Goal: Find specific page/section: Find specific page/section

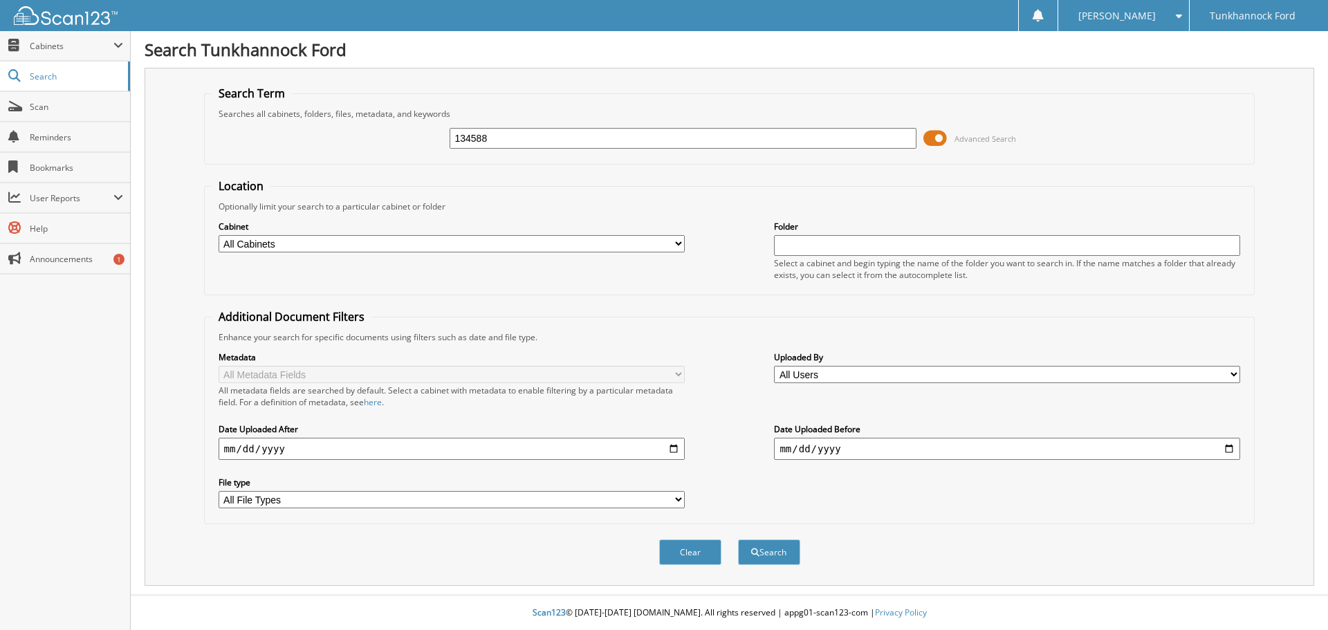
type input "134588"
click at [738, 540] on button "Search" at bounding box center [769, 553] width 62 height 26
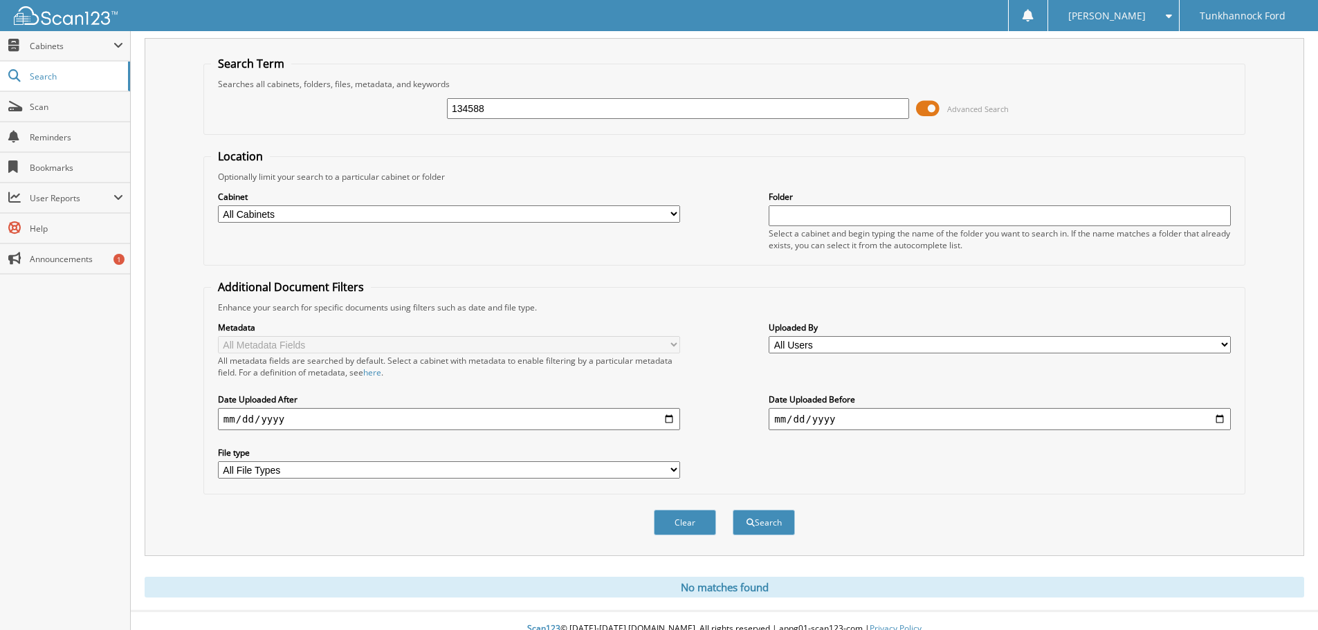
scroll to position [46, 0]
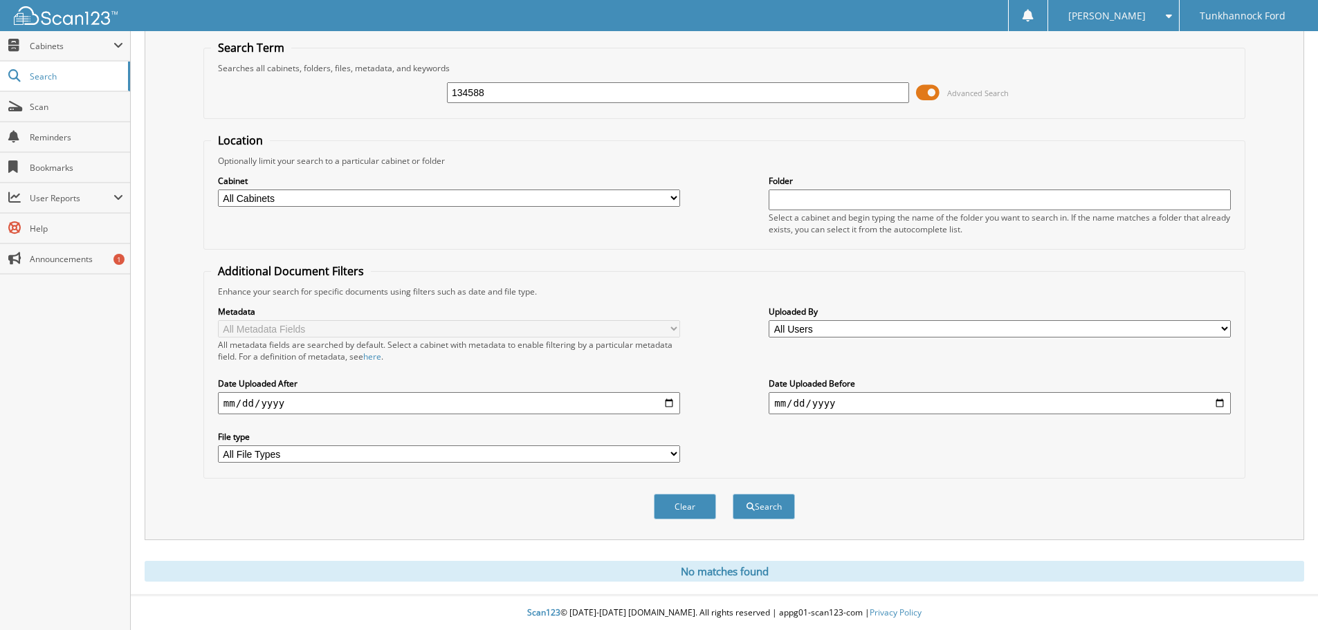
drag, startPoint x: 515, startPoint y: 84, endPoint x: 422, endPoint y: 88, distance: 93.5
click at [422, 88] on div "134588 Advanced Search" at bounding box center [724, 92] width 1027 height 37
type input "132655"
click at [733, 494] on button "Search" at bounding box center [764, 507] width 62 height 26
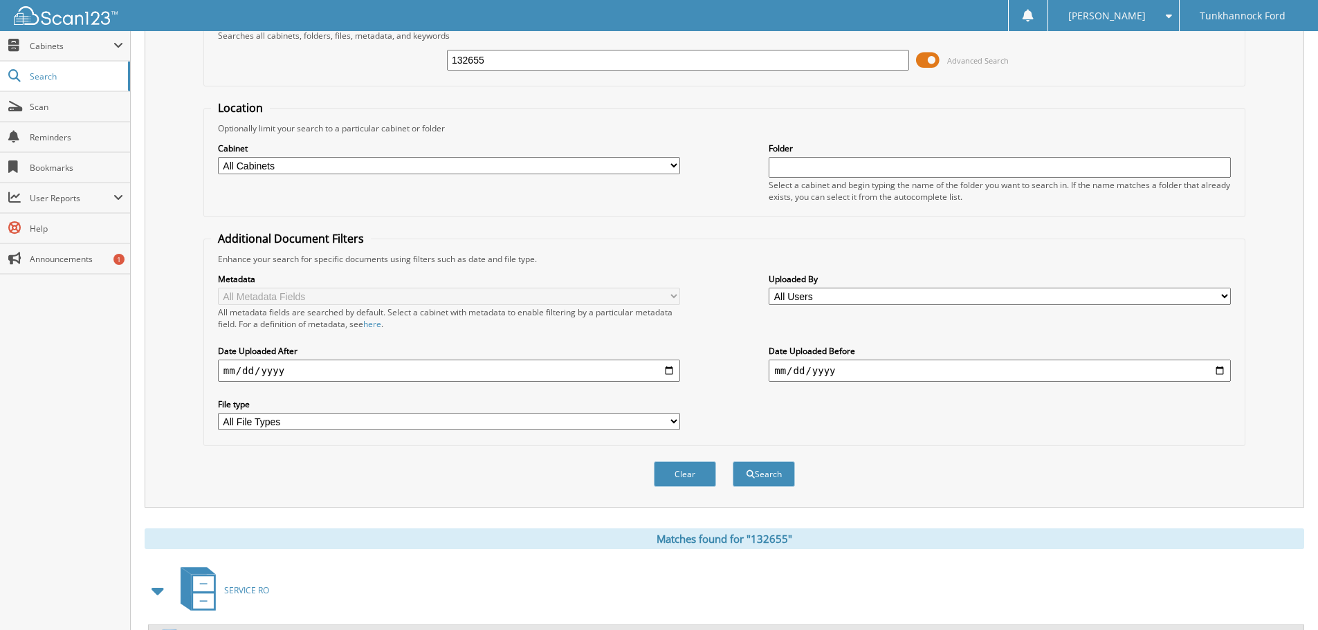
scroll to position [277, 0]
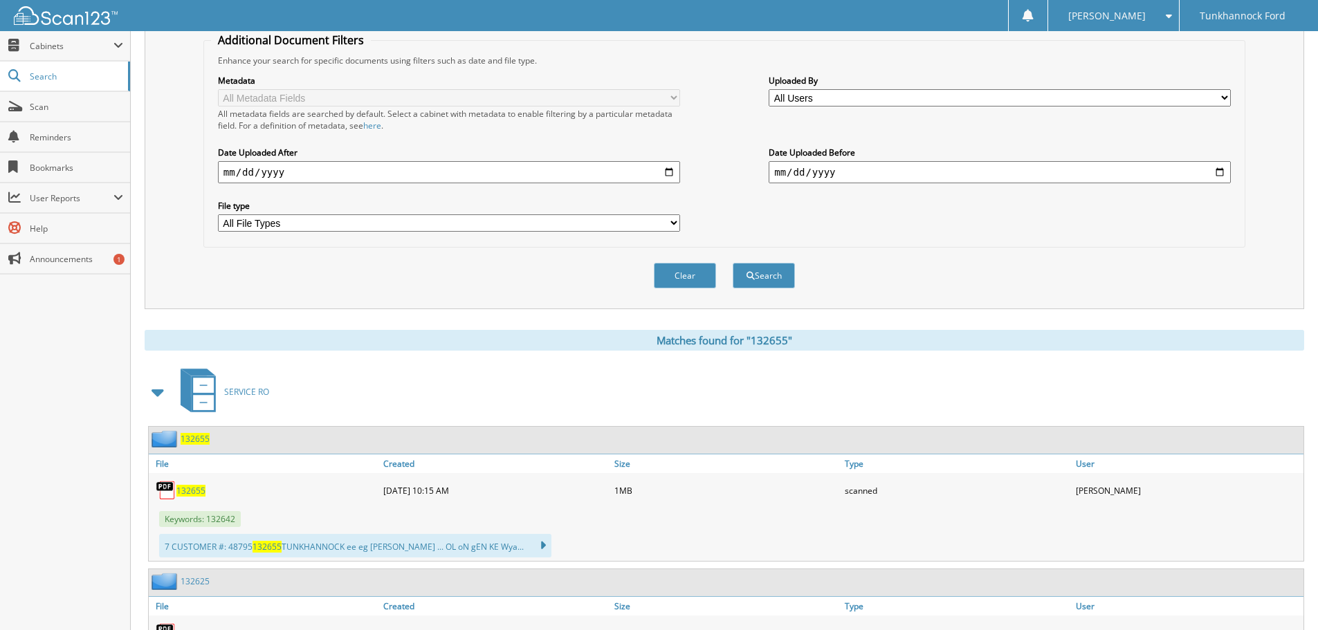
click at [201, 486] on span "132655" at bounding box center [190, 491] width 29 height 12
